Goal: Obtain resource: Obtain resource

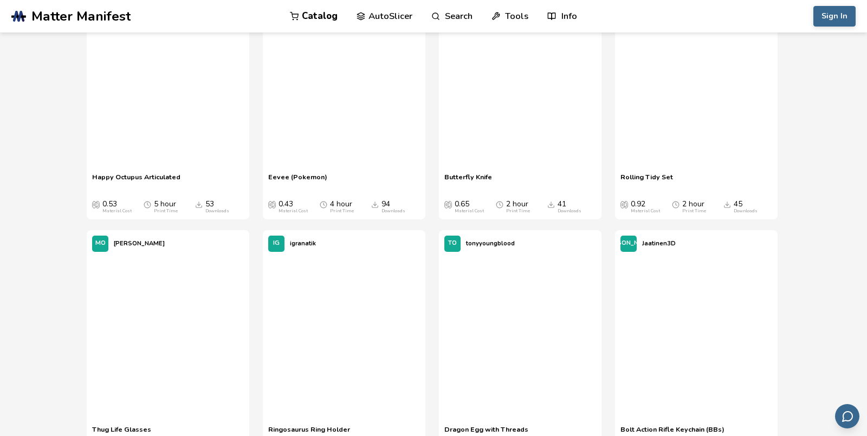
scroll to position [1572, 0]
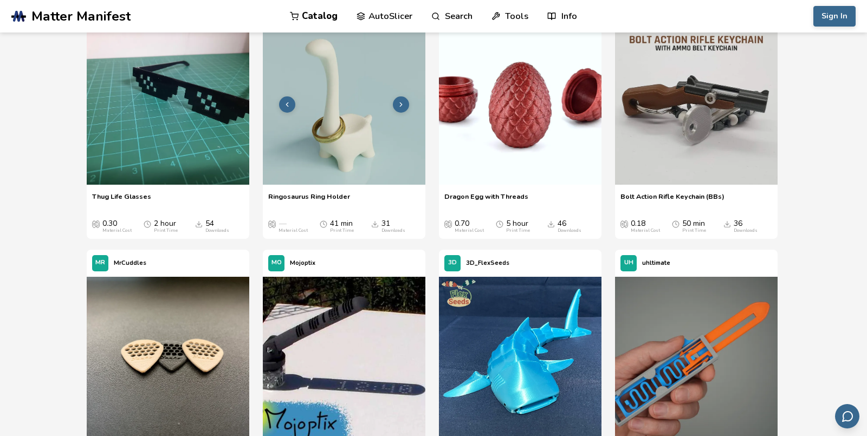
click at [343, 138] on img at bounding box center [344, 103] width 163 height 163
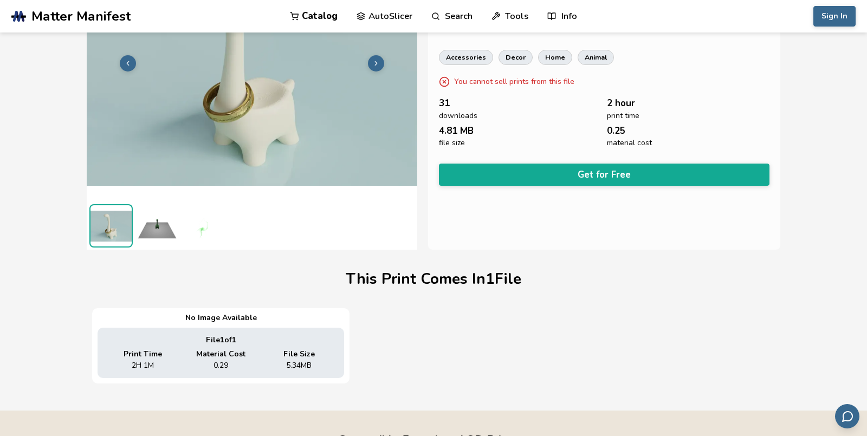
scroll to position [88, 0]
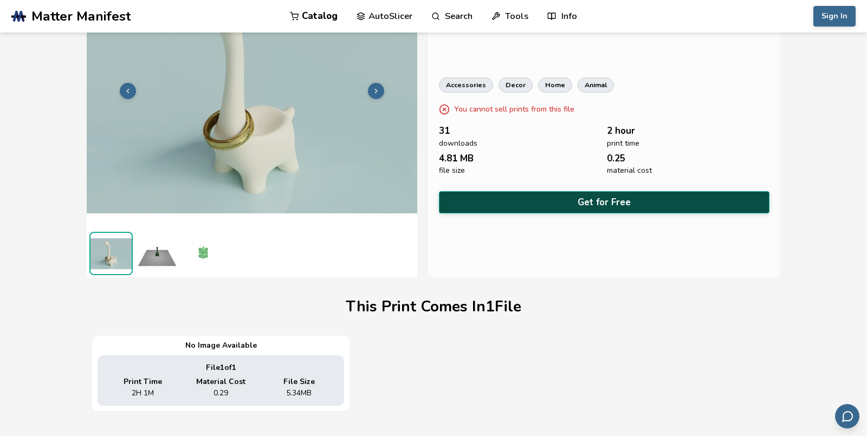
click at [507, 204] on button "Get for Free" at bounding box center [604, 202] width 331 height 22
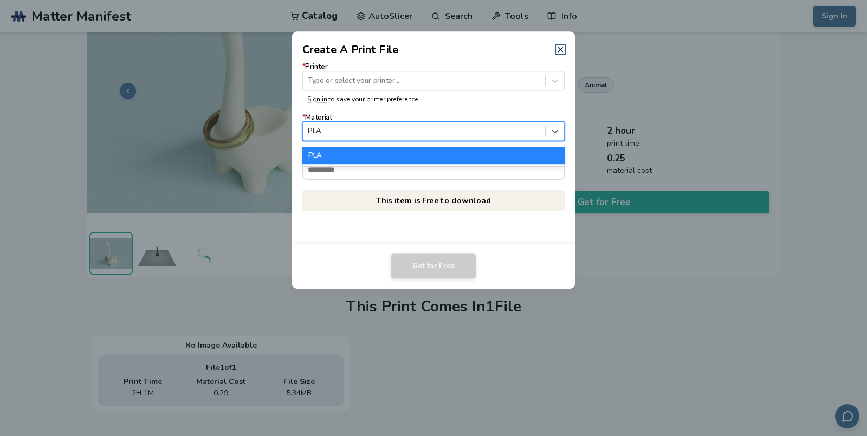
click at [332, 131] on div at bounding box center [424, 131] width 232 height 10
click at [332, 153] on div "PLA" at bounding box center [434, 155] width 263 height 16
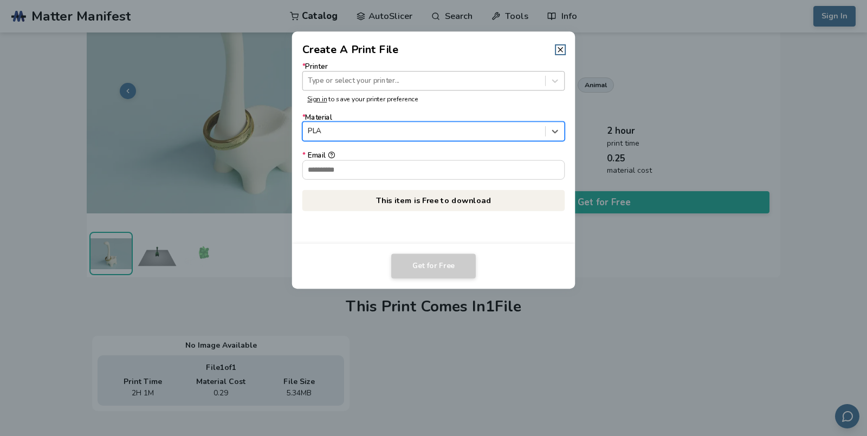
click at [359, 80] on div at bounding box center [424, 81] width 232 height 10
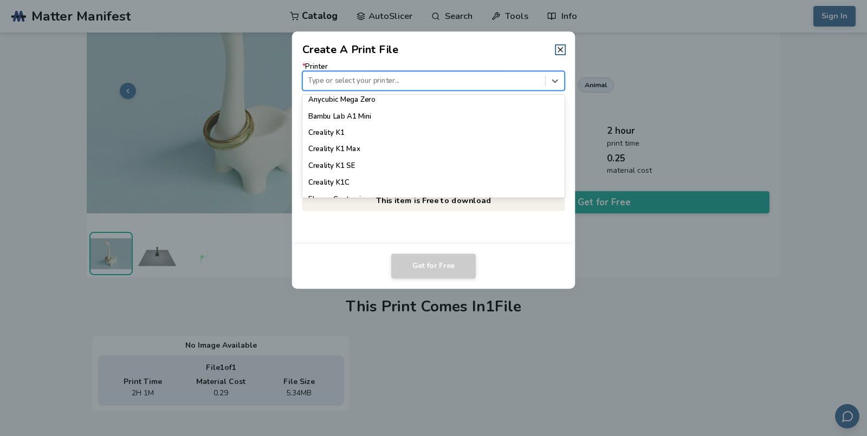
scroll to position [0, 0]
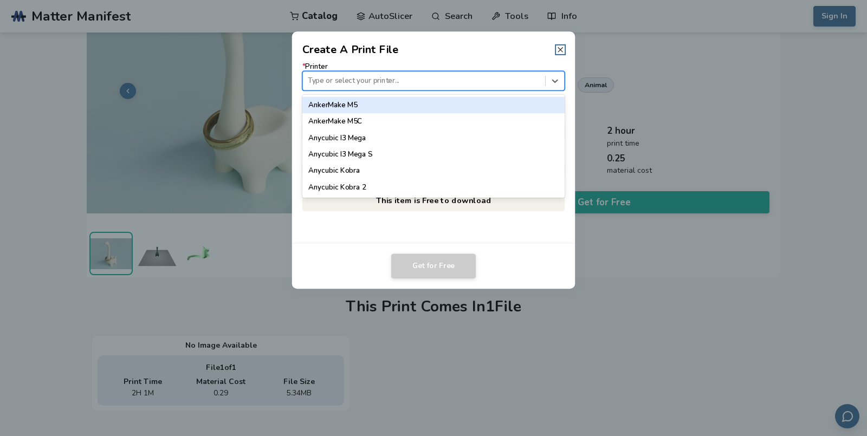
click at [561, 48] on icon at bounding box center [560, 50] width 9 height 9
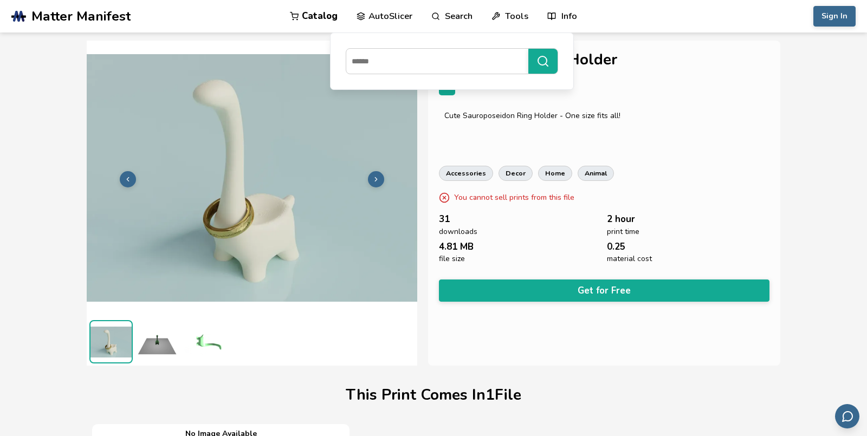
click at [359, 22] on link "AutoSlicer" at bounding box center [385, 16] width 56 height 33
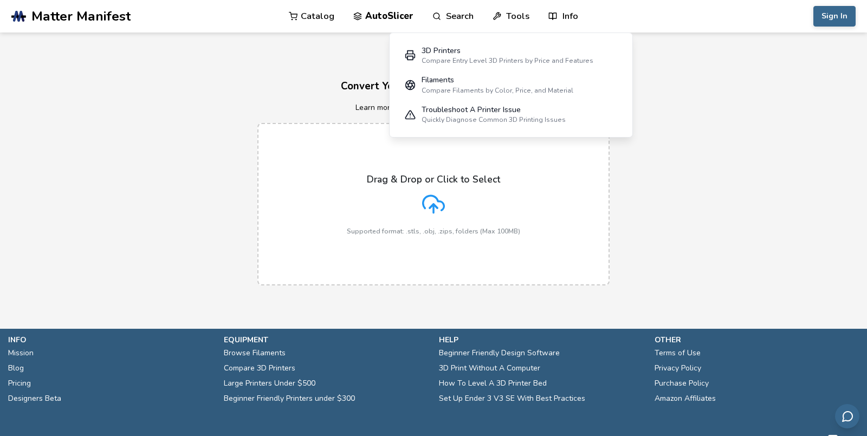
click at [507, 15] on link "Tools" at bounding box center [511, 16] width 37 height 33
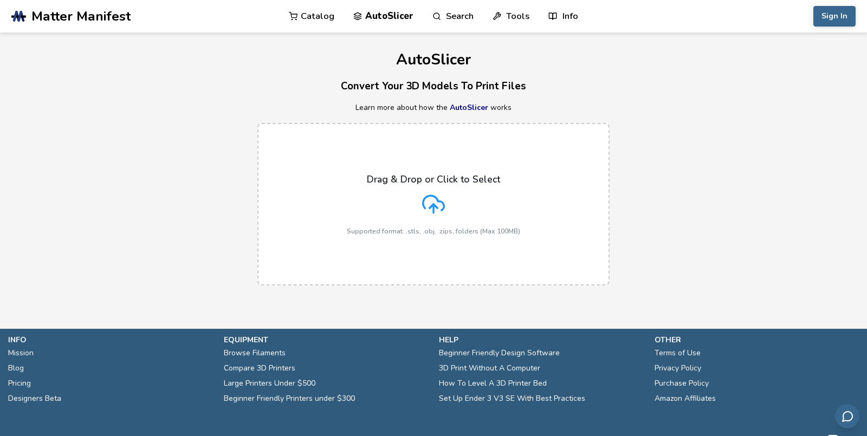
click at [507, 15] on link "Tools" at bounding box center [511, 16] width 37 height 33
click at [324, 87] on h3 "Convert Your 3D Models To Print Files" at bounding box center [433, 86] width 867 height 17
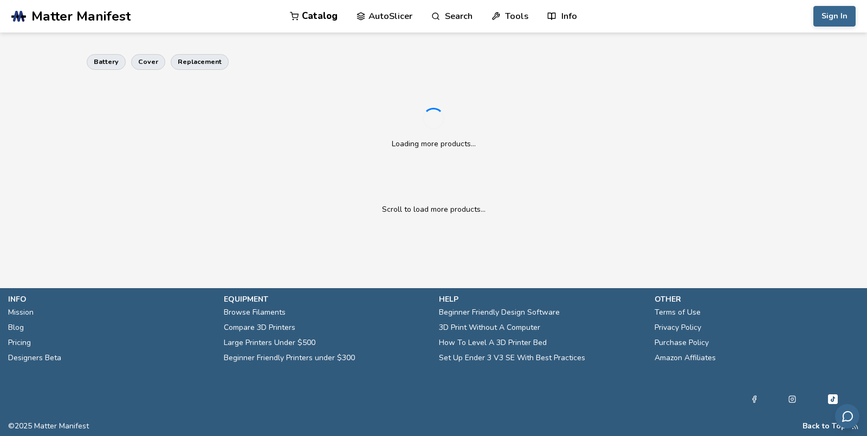
scroll to position [452, 0]
